Goal: Task Accomplishment & Management: Manage account settings

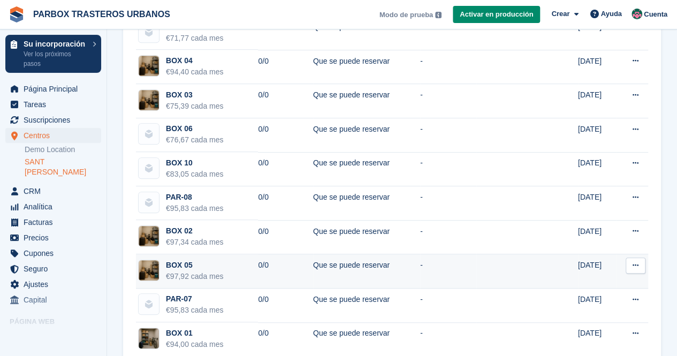
scroll to position [319, 0]
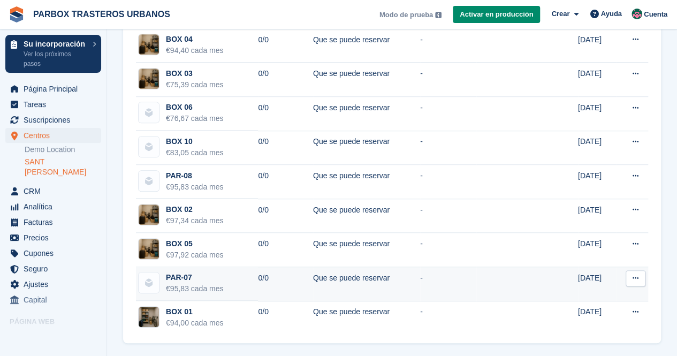
click at [640, 277] on button at bounding box center [635, 278] width 20 height 16
click at [588, 292] on p "Editar tipo de unidad" at bounding box center [593, 299] width 93 height 14
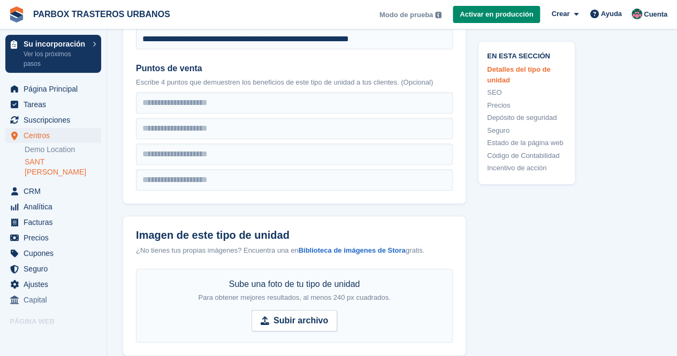
scroll to position [428, 0]
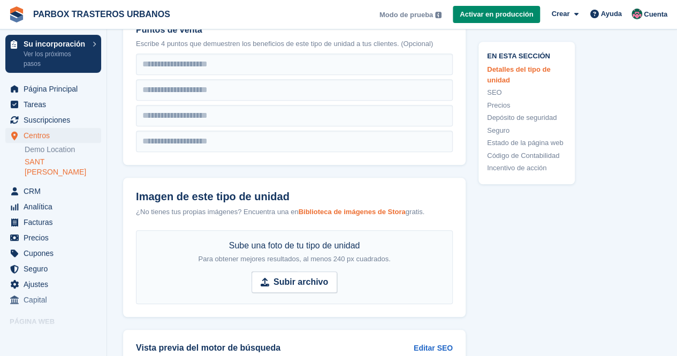
click at [347, 211] on strong "Biblioteca de imágenes de Stora" at bounding box center [352, 212] width 107 height 8
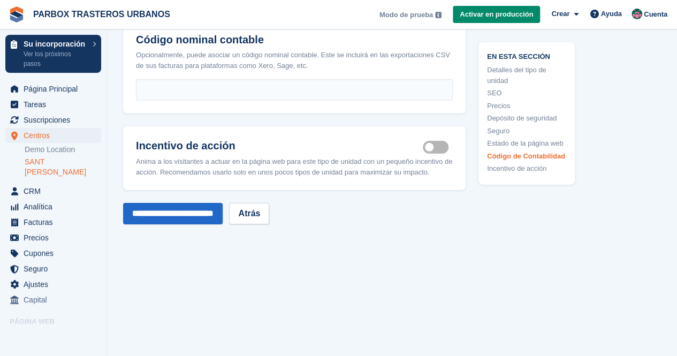
scroll to position [1728, 0]
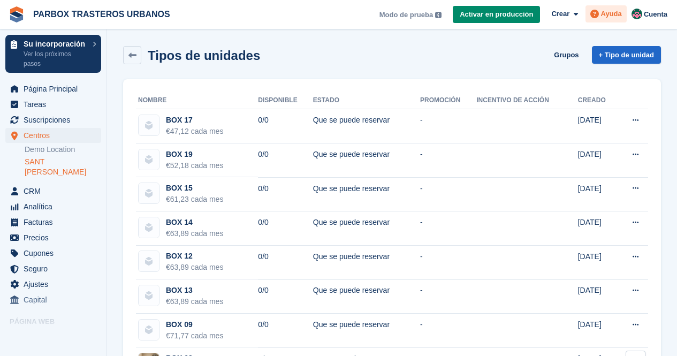
scroll to position [160, 0]
